Goal: Transaction & Acquisition: Purchase product/service

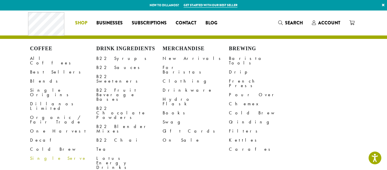
click at [83, 20] on span "Shop" at bounding box center [81, 23] width 12 height 7
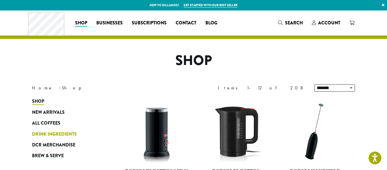
click at [65, 133] on span "Drink Ingredients" at bounding box center [54, 134] width 45 height 7
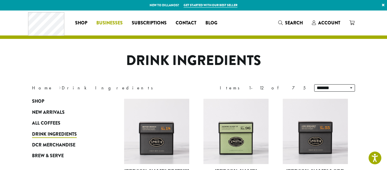
click at [113, 26] on span "Businesses" at bounding box center [109, 23] width 26 height 7
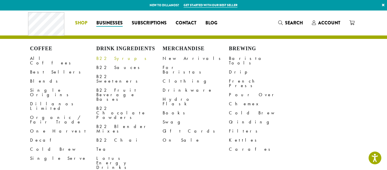
click at [106, 58] on link "B22 Syrups" at bounding box center [129, 58] width 66 height 9
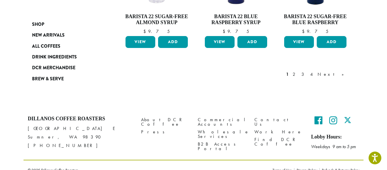
scroll to position [568, 0]
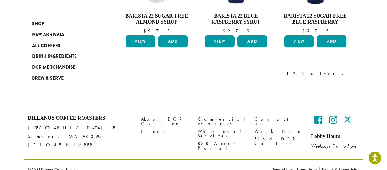
click at [298, 70] on link "2" at bounding box center [294, 73] width 7 height 7
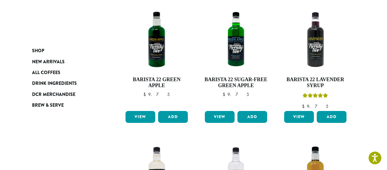
scroll to position [352, 0]
